Goal: Find specific page/section: Find specific page/section

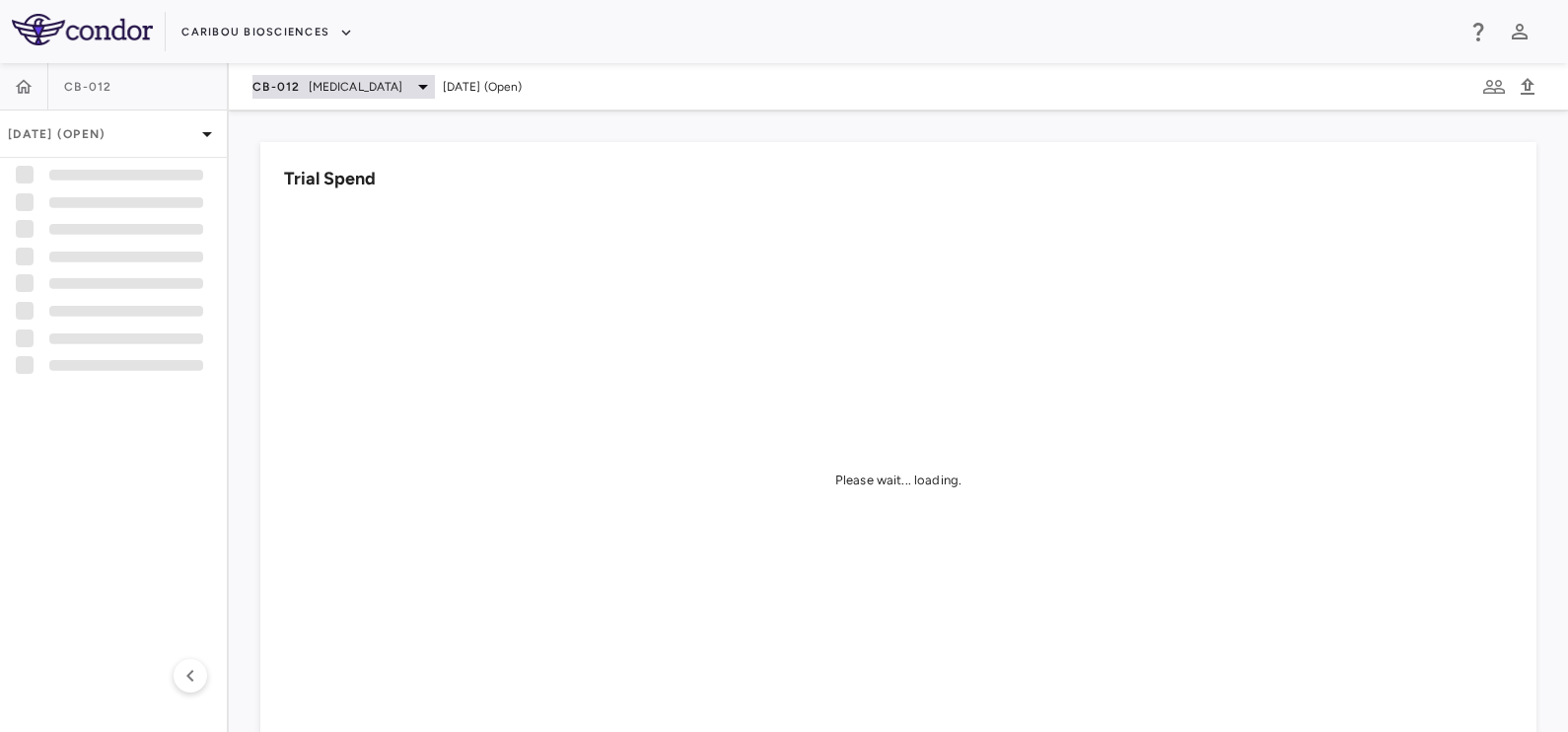
click at [276, 86] on span "CB-012" at bounding box center [277, 87] width 48 height 16
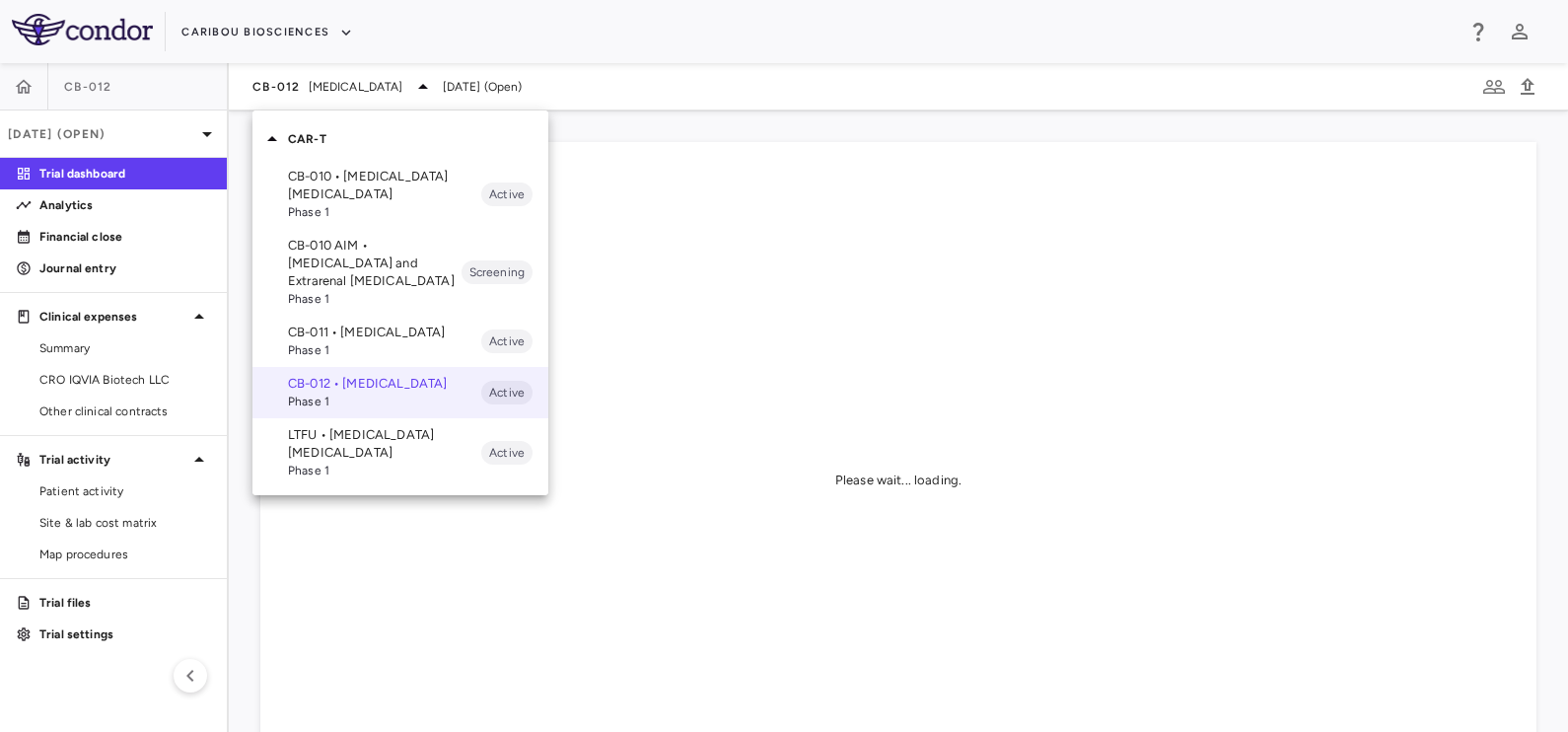
click at [329, 152] on div "CAR-T" at bounding box center [401, 138] width 296 height 41
click at [328, 181] on p "CB-010 • [MEDICAL_DATA] [MEDICAL_DATA]" at bounding box center [384, 186] width 193 height 36
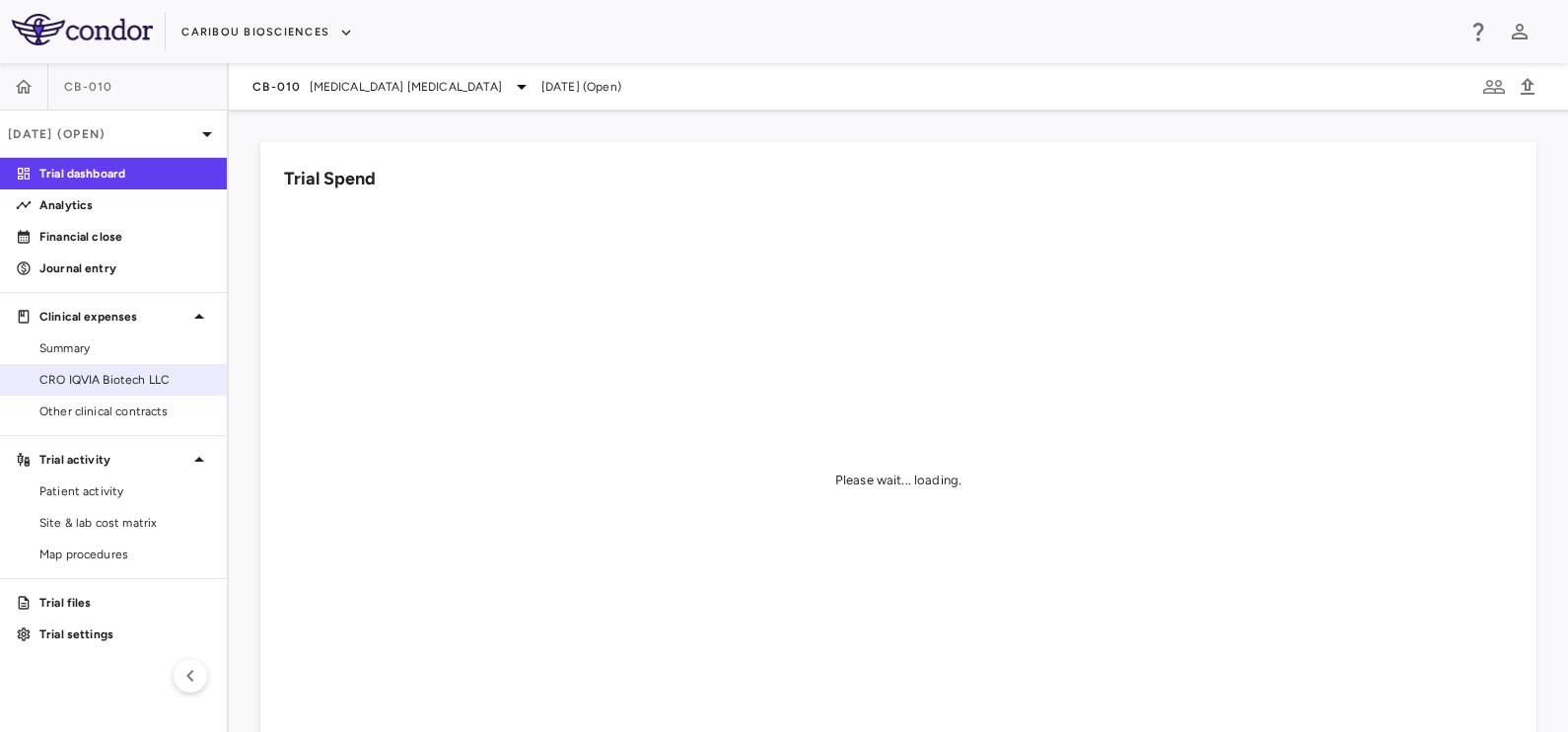
click at [133, 380] on span "CRO IQVIA Biotech LLC" at bounding box center [125, 380] width 172 height 18
